Goal: Information Seeking & Learning: Compare options

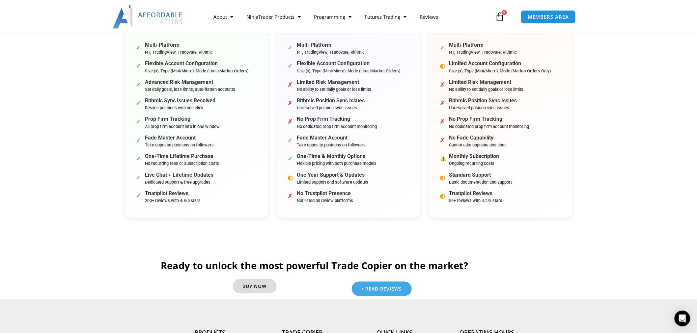
scroll to position [219, 0]
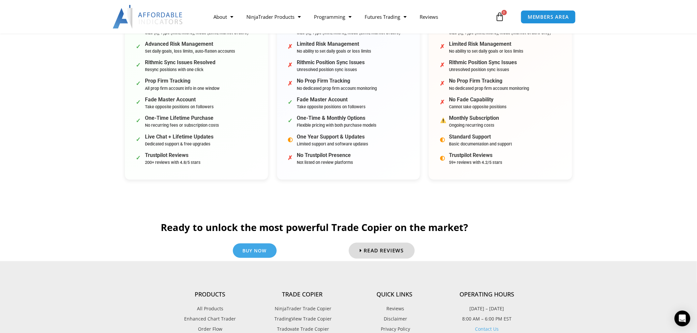
click at [387, 248] on span "Read Reviews" at bounding box center [383, 250] width 40 height 5
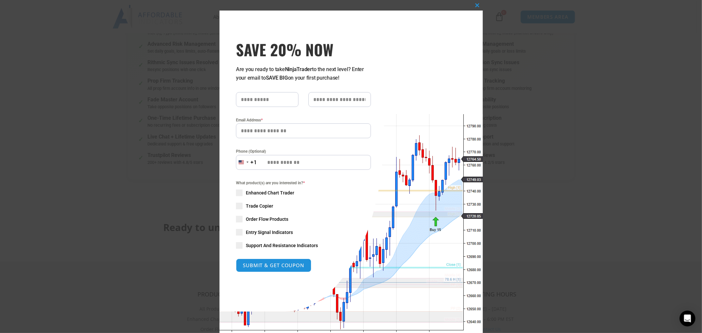
click at [565, 136] on div "Close this module SAVE 20% NOW Are you ready to take NinjaTrader to the next le…" at bounding box center [351, 166] width 702 height 333
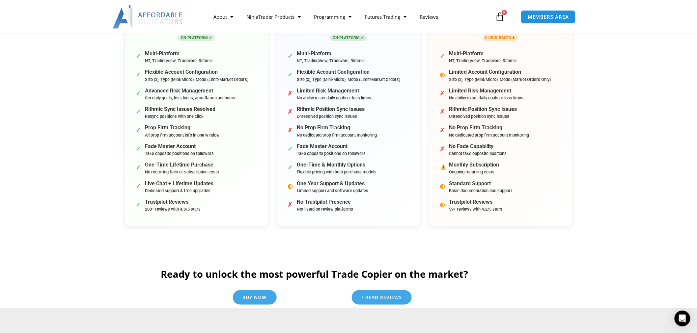
scroll to position [0, 0]
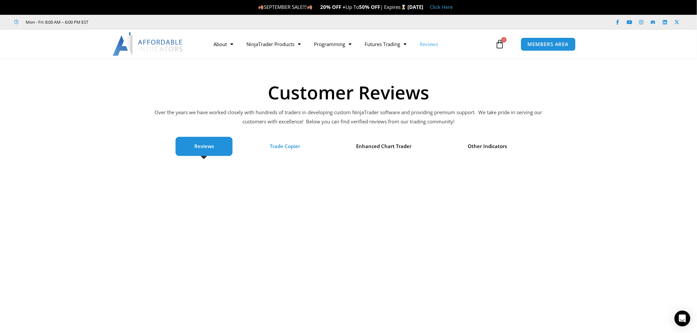
click at [295, 140] on li "Trade Copier" at bounding box center [285, 146] width 68 height 19
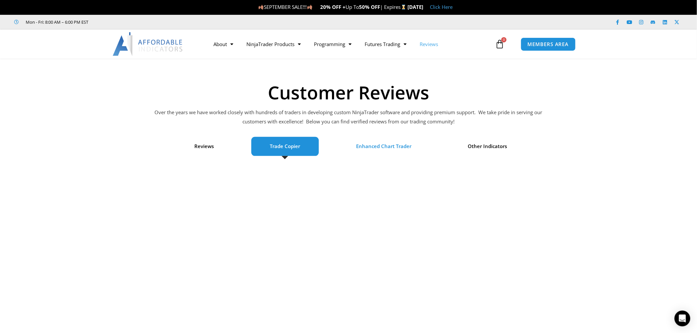
click at [401, 146] on span "Enhanced Chart Trader" at bounding box center [383, 146] width 55 height 9
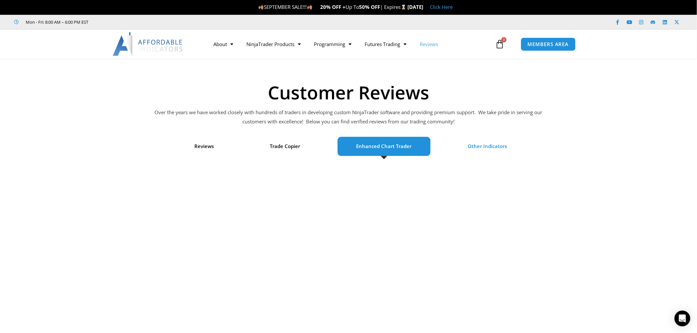
click at [473, 146] on span "Other Indicators" at bounding box center [486, 146] width 39 height 9
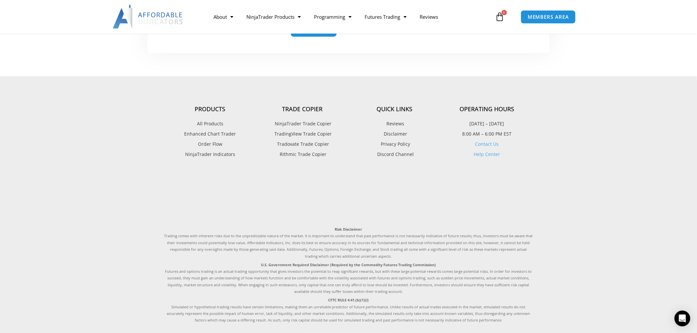
scroll to position [412, 0]
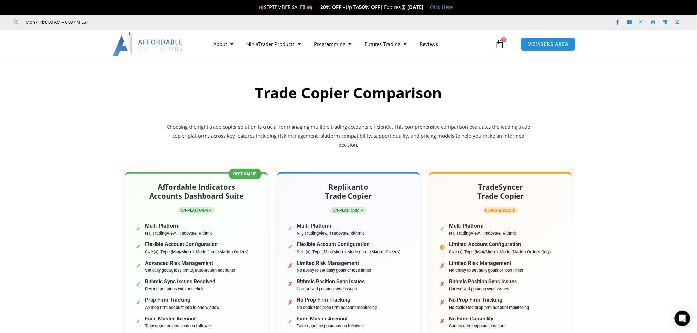
click at [134, 122] on section "Trade Copier Comparison Choosing the right trade copier solution is crucial for…" at bounding box center [348, 118] width 697 height 76
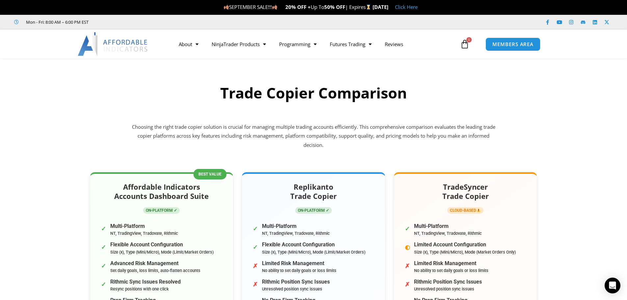
drag, startPoint x: 687, startPoint y: 0, endPoint x: 503, endPoint y: 94, distance: 207.2
click at [498, 96] on h2 "Trade Copier Comparison" at bounding box center [313, 92] width 369 height 19
